Goal: Information Seeking & Learning: Compare options

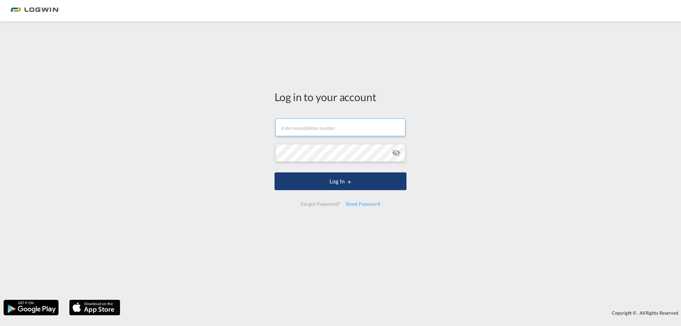
type input "[PERSON_NAME][EMAIL_ADDRESS][PERSON_NAME][DOMAIN_NAME]"
click at [343, 176] on button "Log In" at bounding box center [341, 181] width 132 height 18
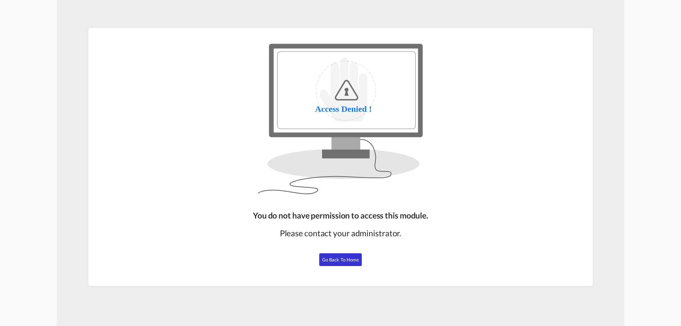
click at [366, 259] on div "You do not have permission to access this module. Please contact your administr…" at bounding box center [340, 245] width 181 height 76
click at [362, 259] on div "You do not have permission to access this module. Please contact your administr…" at bounding box center [340, 245] width 181 height 76
click at [354, 262] on span "Go Back to Home" at bounding box center [340, 260] width 37 height 6
